Goal: Task Accomplishment & Management: Manage account settings

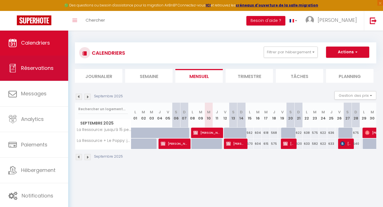
click at [32, 72] on link "Réservations" at bounding box center [34, 68] width 68 height 25
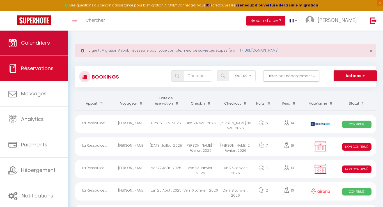
click at [43, 52] on link "Calendriers" at bounding box center [34, 42] width 68 height 25
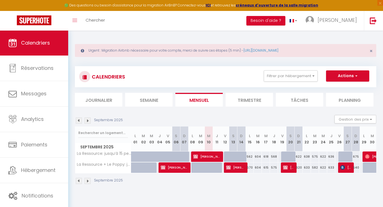
click at [210, 157] on span "[PERSON_NAME]" at bounding box center [206, 156] width 27 height 11
select select "OK"
select select "0"
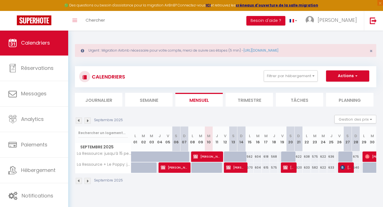
select select "1"
select select
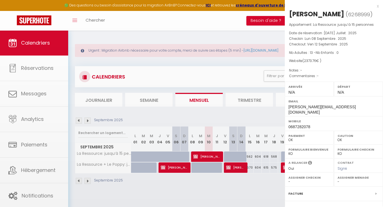
select select "42706"
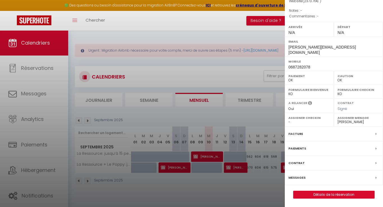
scroll to position [30, 0]
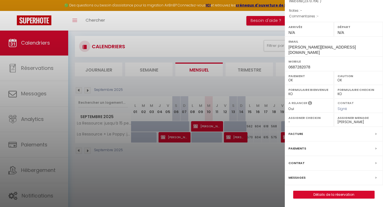
click at [320, 195] on link "Détails de la réservation" at bounding box center [333, 194] width 81 height 7
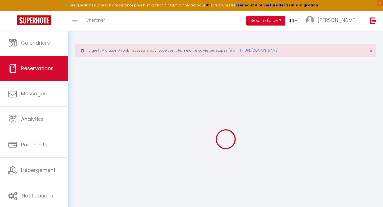
type input "[PERSON_NAME]"
type input "MABBOUX"
type input "[PERSON_NAME][EMAIL_ADDRESS][DOMAIN_NAME]"
type input "0687282078"
type input "01120"
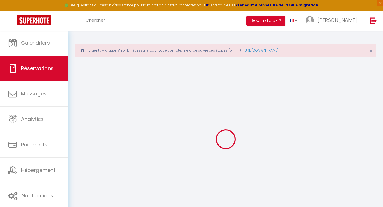
type input "15 coteau des AVOUX"
type input "Dagneux"
select select "FR"
select select "60484"
select select "1"
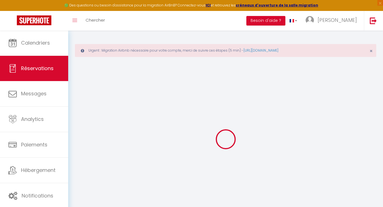
type input "Lun 08 Septembre 2025"
select select
type input "Ven 12 Septembre 2025"
select select
type input "13"
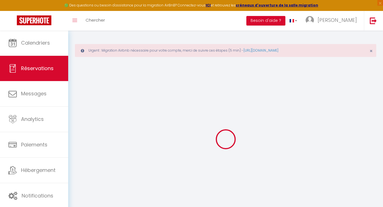
select select "12"
select select "15"
type input "2078"
checkbox input "false"
type input "0"
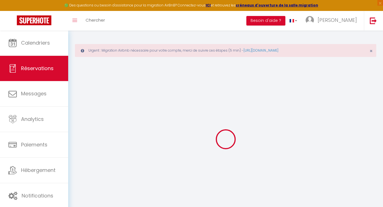
select select "69"
type input "0"
select index
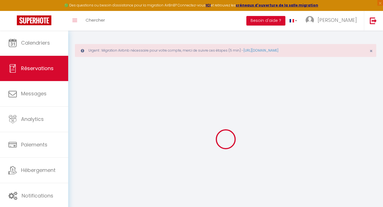
select index
select select
checkbox input "false"
select index
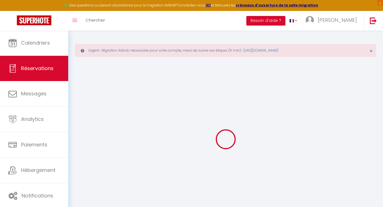
select index
select select
checkbox input "false"
select index
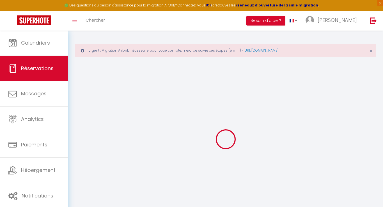
select index
select select
checkbox input "false"
select index
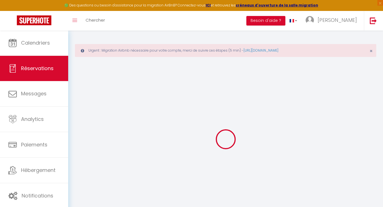
select index
select select
checkbox input "false"
select index
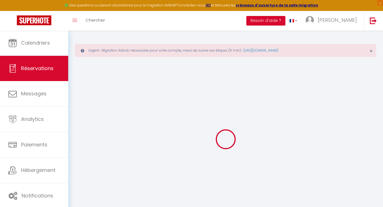
select index
type input "250"
type input "45.76"
select select
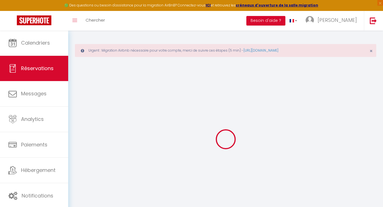
checkbox input "false"
select index
checkbox input "false"
select index
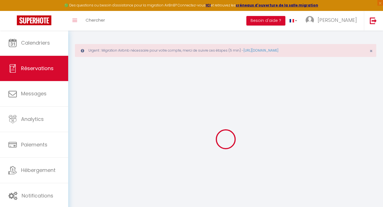
select index
select select
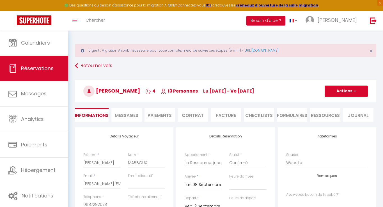
click at [341, 92] on button "Actions" at bounding box center [345, 90] width 43 height 11
click at [292, 100] on h3 "[PERSON_NAME] 4 13 Personnes lu [DATE] - ve [DATE]" at bounding box center [225, 91] width 301 height 22
click at [194, 117] on li "Contrat" at bounding box center [192, 115] width 30 height 14
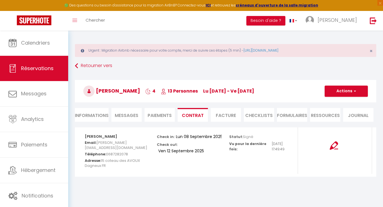
click at [228, 116] on li "Facture" at bounding box center [226, 115] width 30 height 14
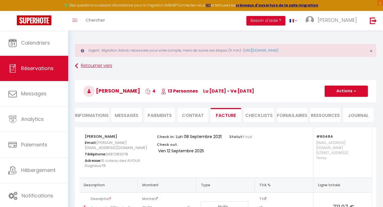
click at [106, 64] on link "Retourner vers" at bounding box center [225, 66] width 301 height 10
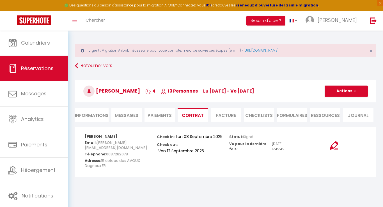
click at [55, 70] on link "Réservations" at bounding box center [34, 68] width 68 height 25
select select "not_cancelled"
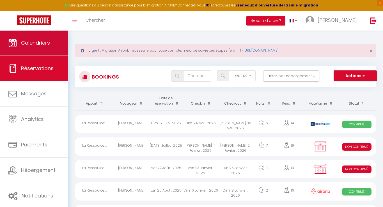
click at [42, 47] on link "Calendriers" at bounding box center [34, 42] width 68 height 25
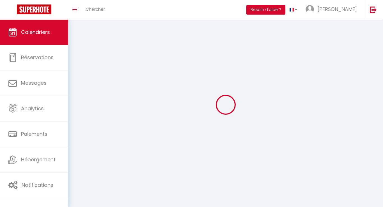
select select
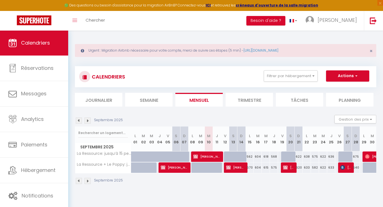
click at [199, 156] on span "[PERSON_NAME]" at bounding box center [206, 156] width 27 height 11
select select "OK"
select select "0"
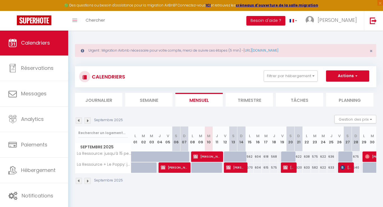
select select "1"
select select
select select "42706"
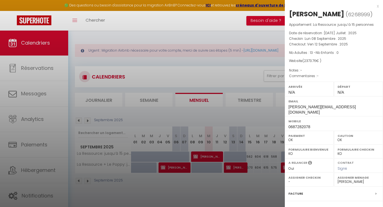
click at [48, 83] on div at bounding box center [191, 103] width 383 height 207
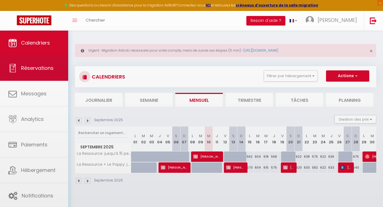
click at [45, 73] on body "🟢 Des questions ou besoin d'assistance pour la migration AirBnB? Connectez-vous…" at bounding box center [191, 133] width 383 height 207
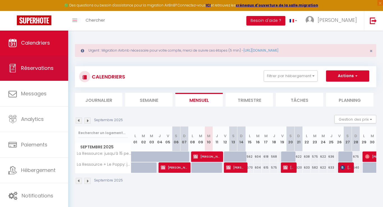
click at [45, 73] on link "Réservations" at bounding box center [34, 68] width 68 height 25
select select "not_cancelled"
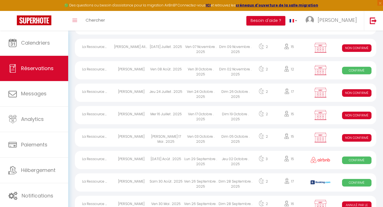
scroll to position [401, 0]
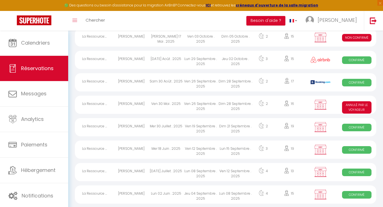
click at [170, 172] on div "[DATE] Juillet . 2025" at bounding box center [166, 172] width 35 height 18
select select "OK"
select select "0"
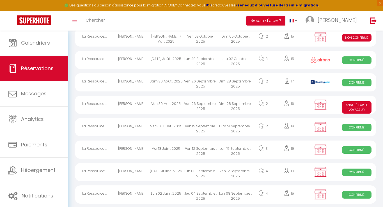
select select "1"
select select
select select "42706"
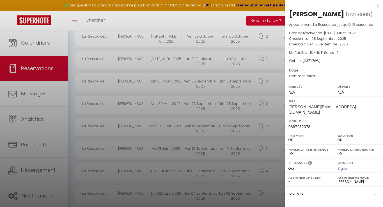
drag, startPoint x: 318, startPoint y: 23, endPoint x: 286, endPoint y: 22, distance: 31.7
click at [286, 22] on div "[PERSON_NAME] ( 6268999 ) Appartement : La Ressource: jusqu’à 15 personnes Date…" at bounding box center [334, 134] width 98 height 249
click at [237, 55] on div at bounding box center [191, 103] width 383 height 207
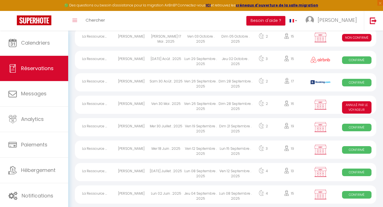
click at [130, 165] on div "[PERSON_NAME]" at bounding box center [131, 172] width 35 height 18
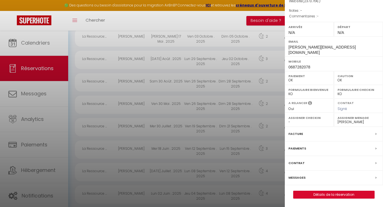
scroll to position [467, 0]
click at [311, 199] on div "x [PERSON_NAME] ( 6268999 ) Appartement : La Ressource: jusqu’à 15 personnes Da…" at bounding box center [334, 73] width 98 height 267
click at [311, 197] on link "Détails de la réservation" at bounding box center [333, 194] width 81 height 7
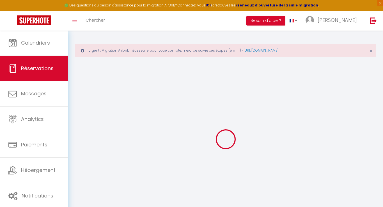
type input "[PERSON_NAME]"
type input "MABBOUX"
type input "[PERSON_NAME][EMAIL_ADDRESS][DOMAIN_NAME]"
type input "0687282078"
type input "01120"
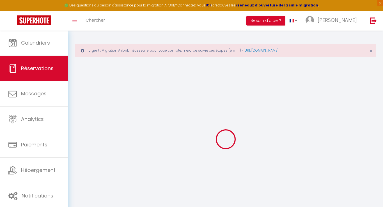
type input "15 coteau des AVOUX"
type input "Dagneux"
select select "FR"
select select "60484"
select select "1"
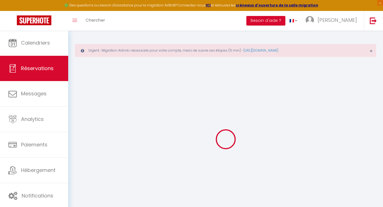
type input "Lun 08 Septembre 2025"
select select
type input "Ven 12 Septembre 2025"
select select
type input "13"
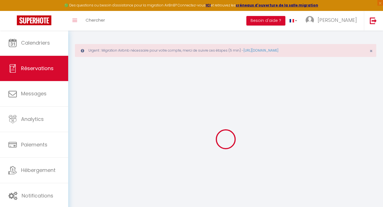
select select "12"
select select "15"
type input "2078"
checkbox input "false"
type input "0"
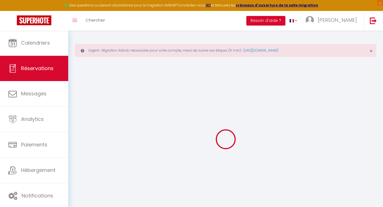
select select "69"
type input "0"
select select
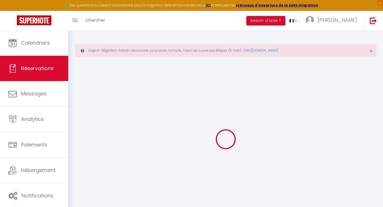
select select
checkbox input "false"
select index
select select
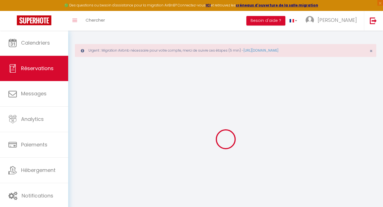
select select
checkbox input "false"
select index
select select
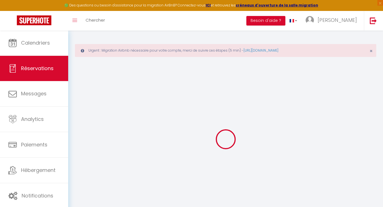
select select
checkbox input "false"
select index
select select
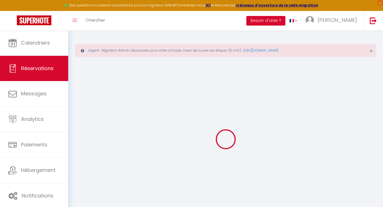
select select
checkbox input "false"
select index
type input "250"
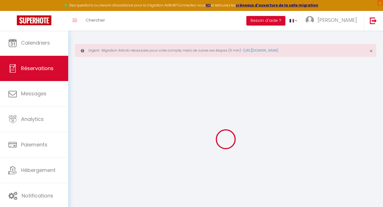
type input "45.76"
select select
checkbox input "false"
select index
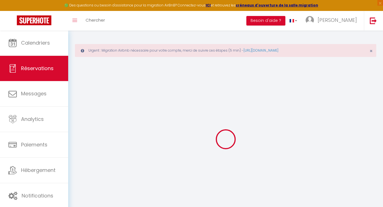
select index
checkbox input "false"
select index
select select
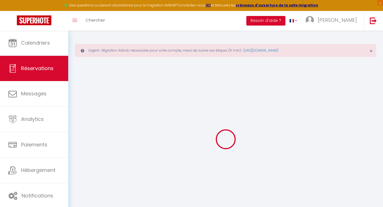
select select
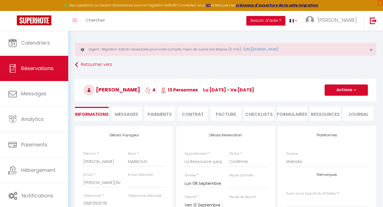
scroll to position [2, 0]
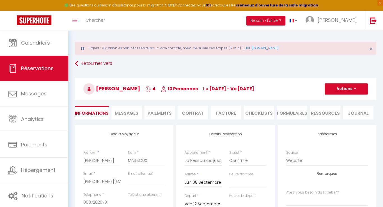
click at [197, 115] on li "Contrat" at bounding box center [192, 113] width 30 height 14
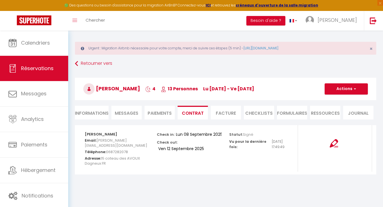
click at [228, 114] on li "Facture" at bounding box center [226, 113] width 30 height 14
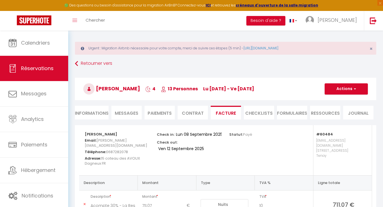
click at [266, 112] on li "CHECKLISTS" at bounding box center [259, 113] width 30 height 14
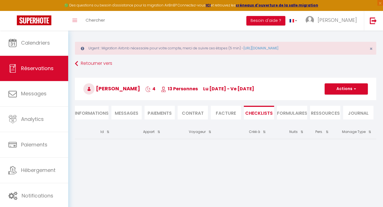
click at [288, 111] on li "FORMULAIRES" at bounding box center [292, 113] width 30 height 14
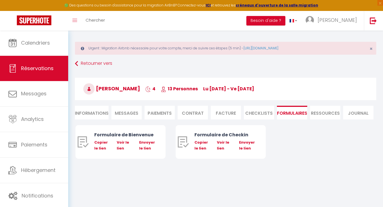
click at [324, 117] on li "Ressources" at bounding box center [325, 113] width 30 height 14
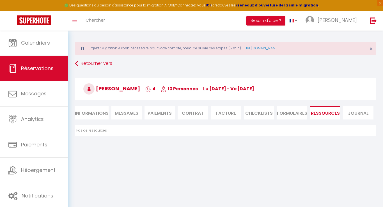
click at [346, 116] on li "Journal" at bounding box center [358, 113] width 30 height 14
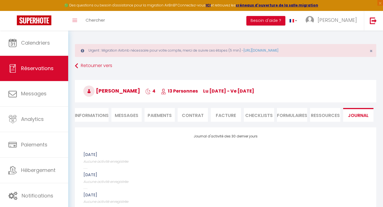
click at [128, 115] on span "Messages" at bounding box center [127, 115] width 24 height 6
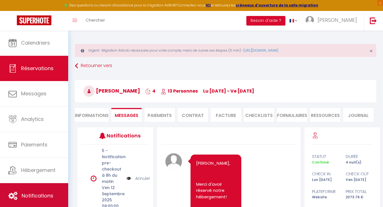
click at [38, 194] on span "Notifications" at bounding box center [38, 195] width 32 height 7
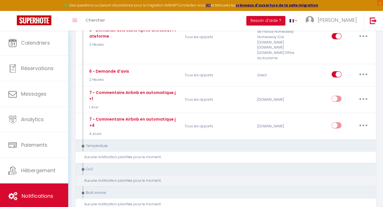
scroll to position [1206, 0]
